Goal: Find specific page/section: Find specific page/section

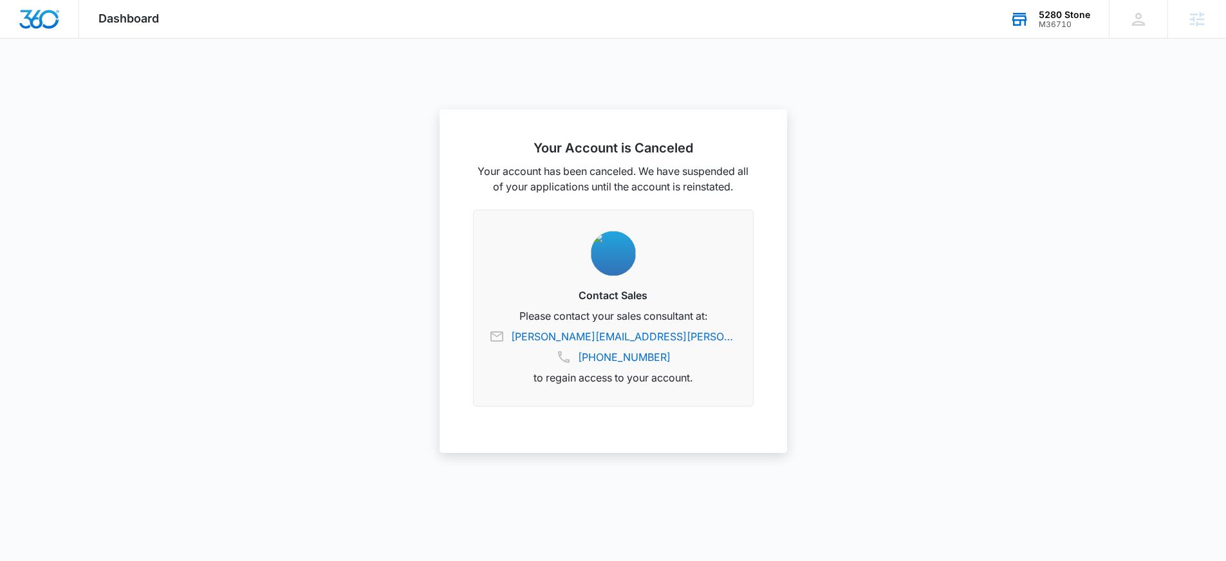
click at [1050, 20] on div "M36710" at bounding box center [1064, 24] width 51 height 9
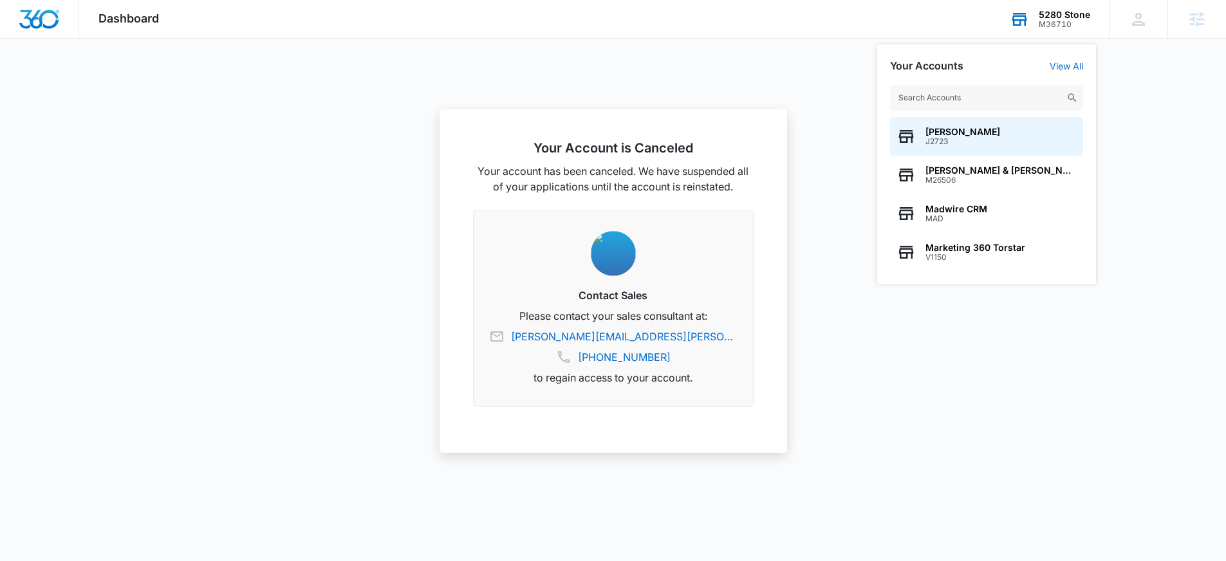
click at [978, 98] on input "text" at bounding box center [986, 98] width 193 height 26
type input "us air"
click at [980, 137] on span "M49891" at bounding box center [969, 141] width 89 height 9
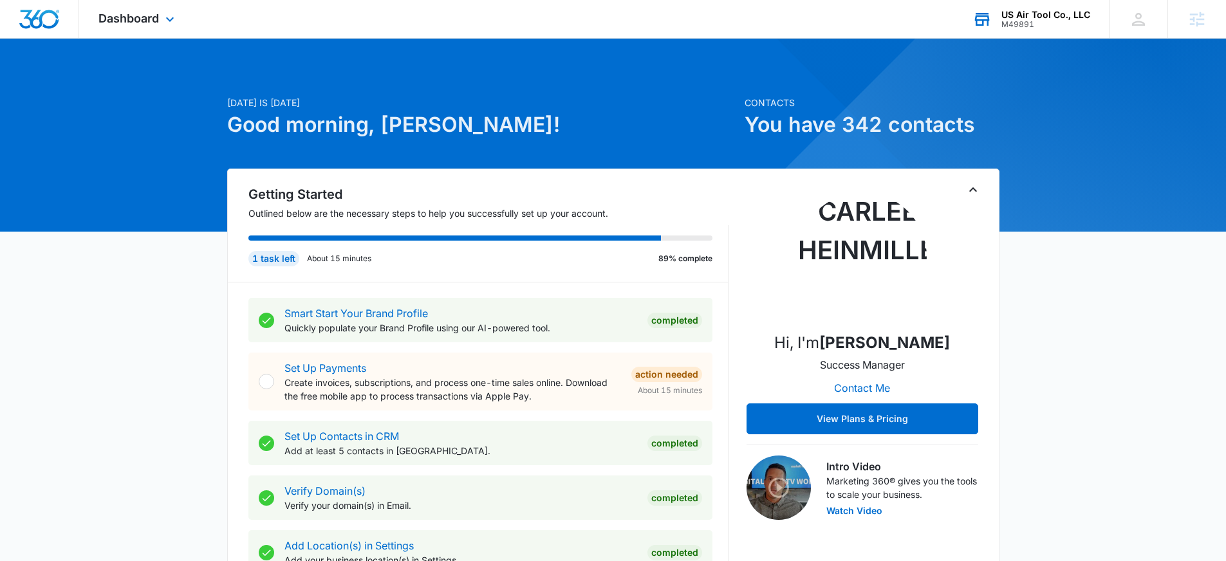
click at [181, 35] on div "Dashboard Apps Reputation Forms CRM Email Social Payments POS Content Ads Intel…" at bounding box center [138, 19] width 118 height 38
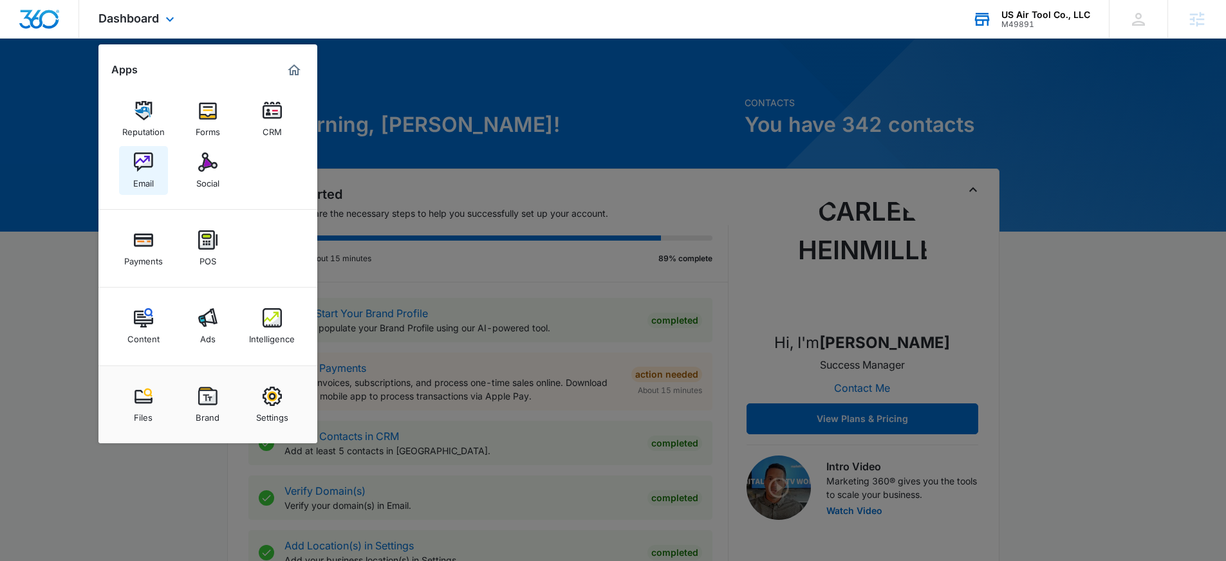
click at [150, 171] on img at bounding box center [143, 162] width 19 height 19
